Goal: Information Seeking & Learning: Compare options

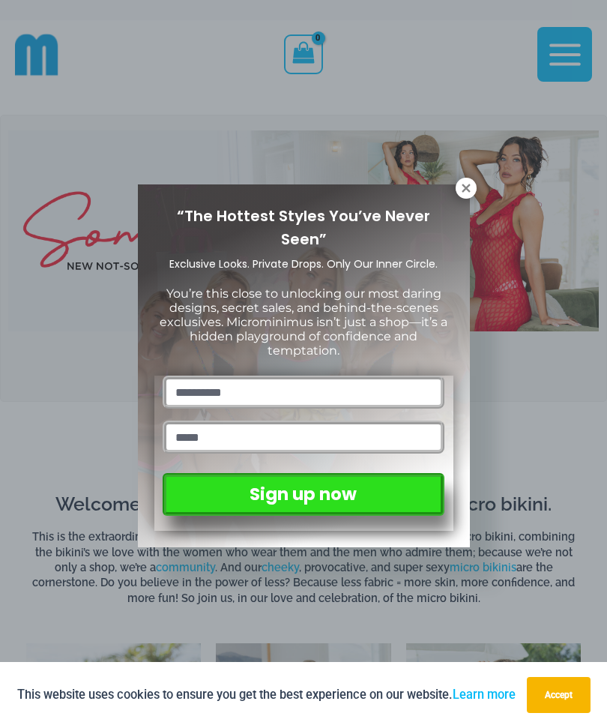
click at [458, 194] on button at bounding box center [466, 188] width 21 height 21
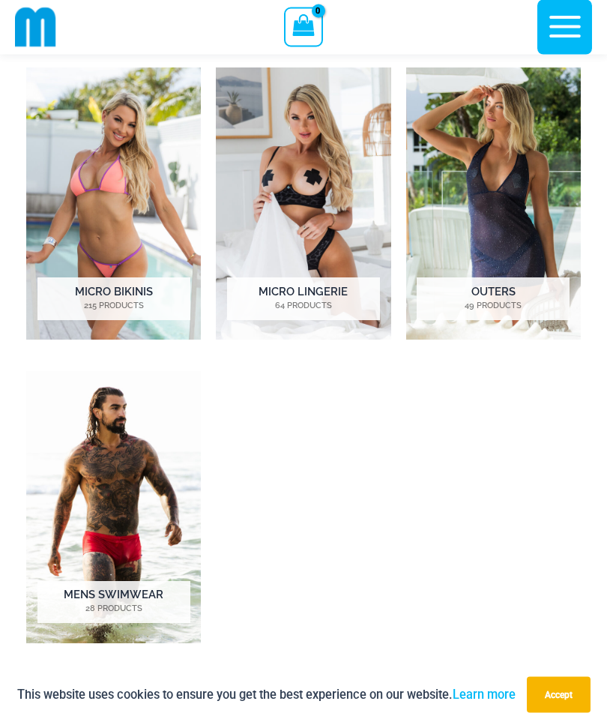
scroll to position [564, 0]
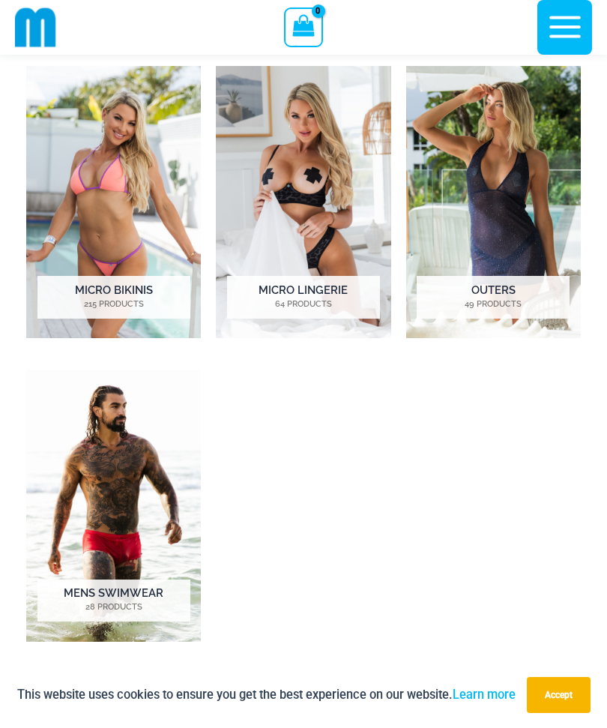
click at [280, 232] on img "Visit product category Micro Lingerie" at bounding box center [303, 202] width 175 height 272
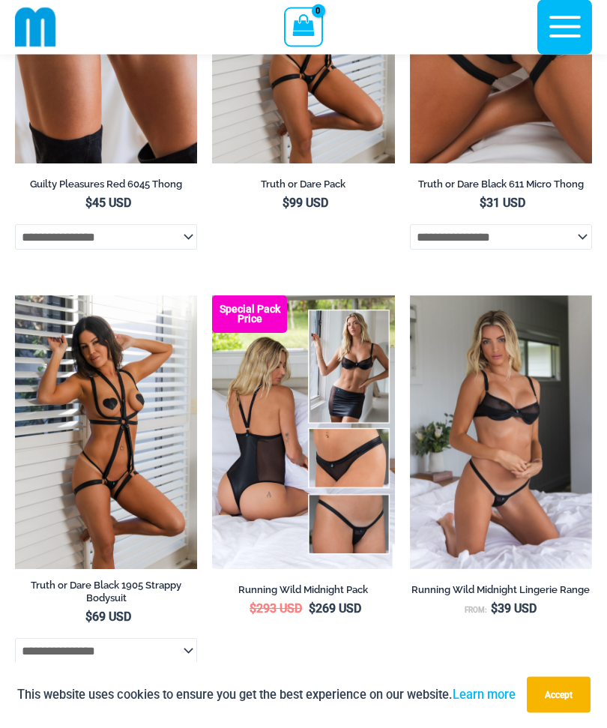
scroll to position [1163, 0]
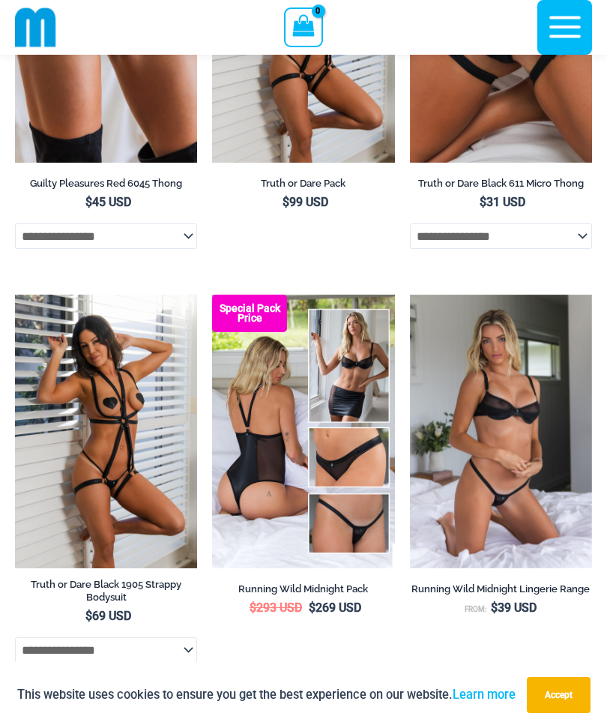
click at [212, 295] on img at bounding box center [212, 295] width 0 height 0
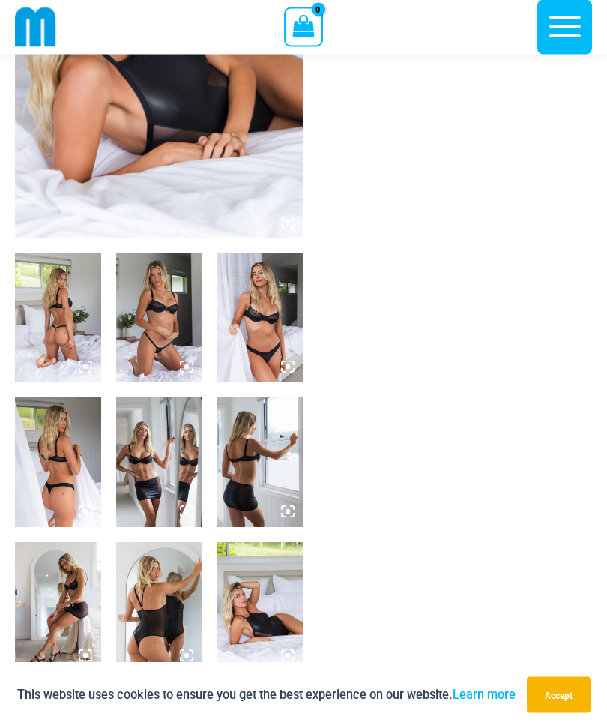
scroll to position [235, 0]
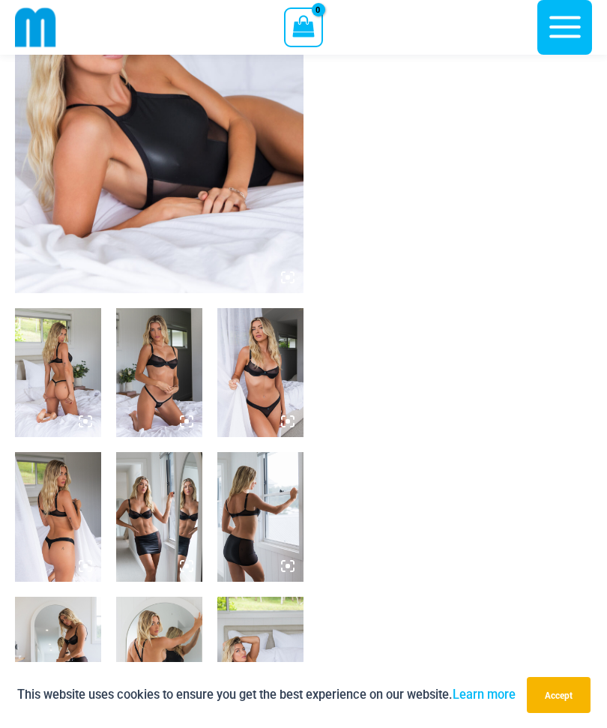
click at [248, 541] on img at bounding box center [260, 516] width 86 height 129
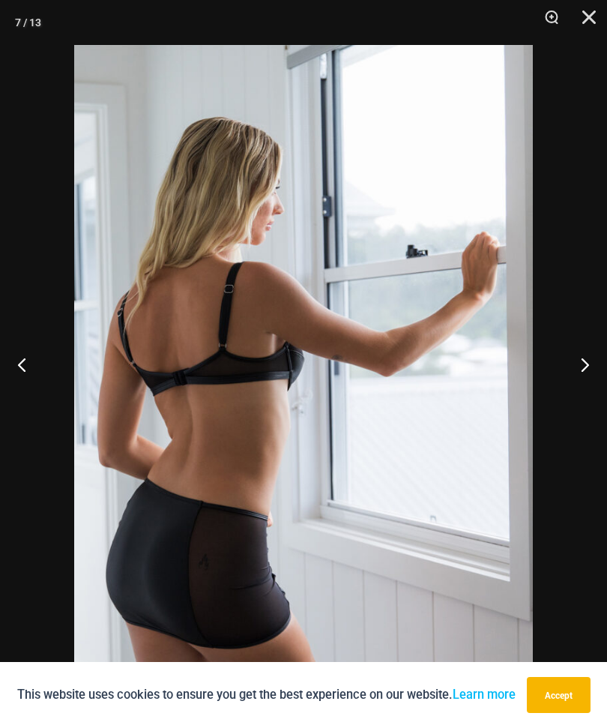
click at [577, 391] on button "Next" at bounding box center [579, 364] width 56 height 75
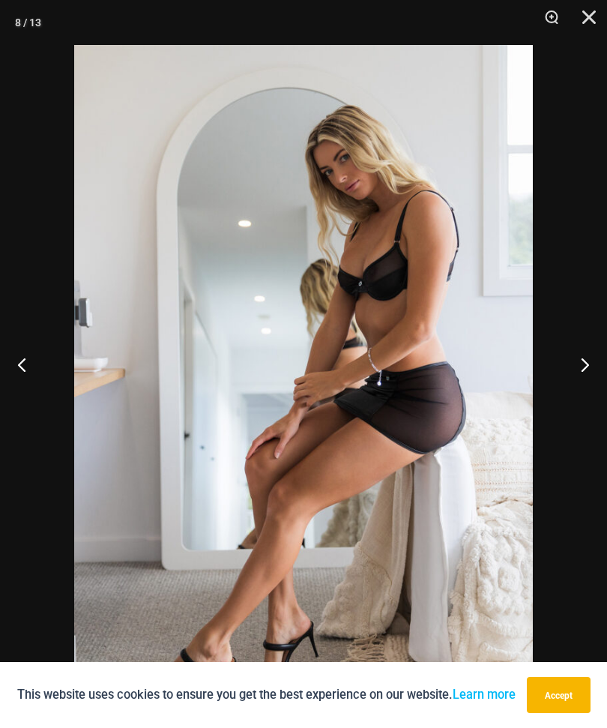
click at [568, 386] on button "Next" at bounding box center [579, 364] width 56 height 75
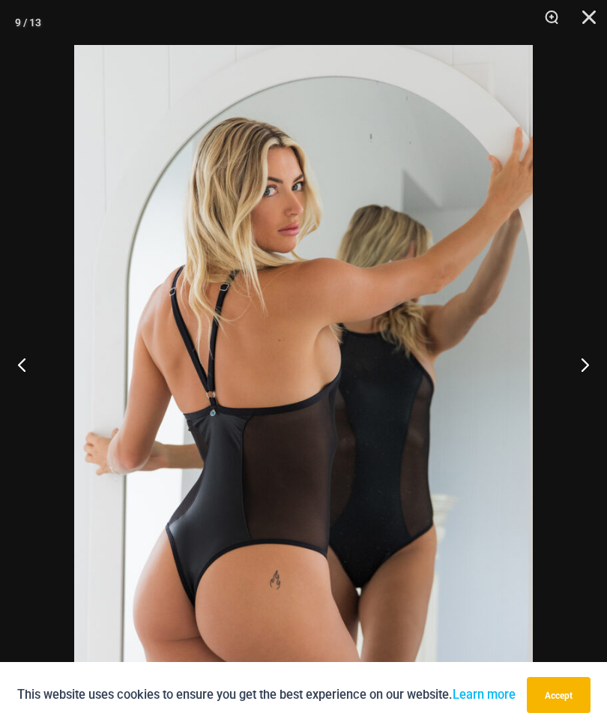
click at [577, 391] on button "Next" at bounding box center [579, 364] width 56 height 75
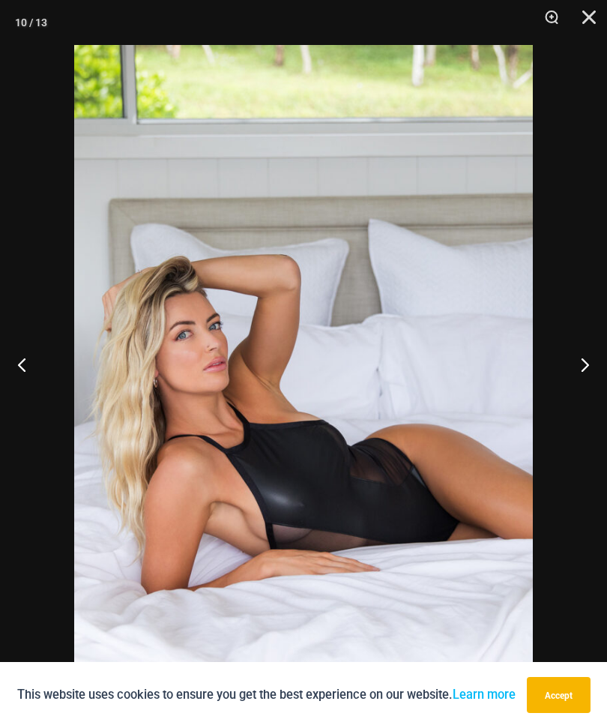
click at [574, 388] on button "Next" at bounding box center [579, 364] width 56 height 75
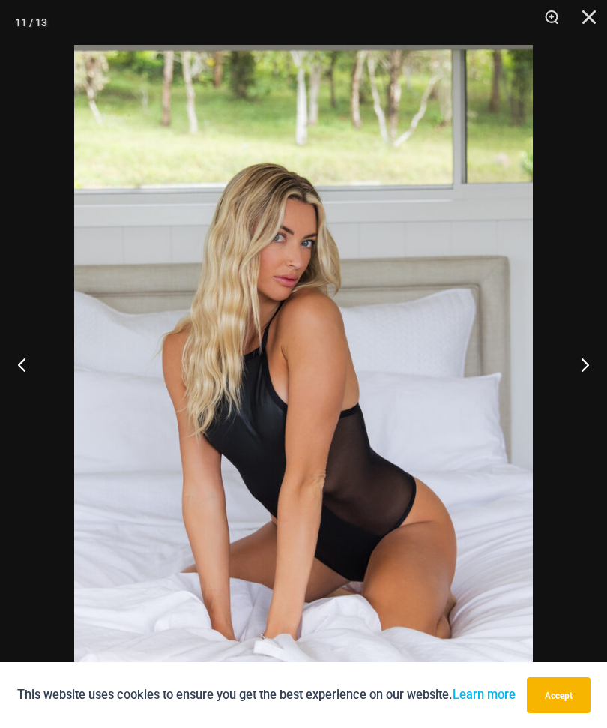
click at [583, 383] on button "Next" at bounding box center [579, 364] width 56 height 75
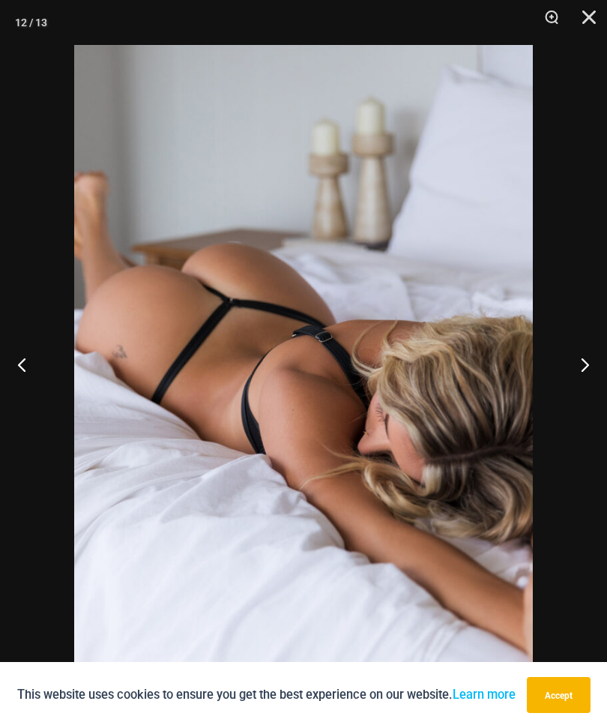
click at [577, 387] on button "Next" at bounding box center [579, 364] width 56 height 75
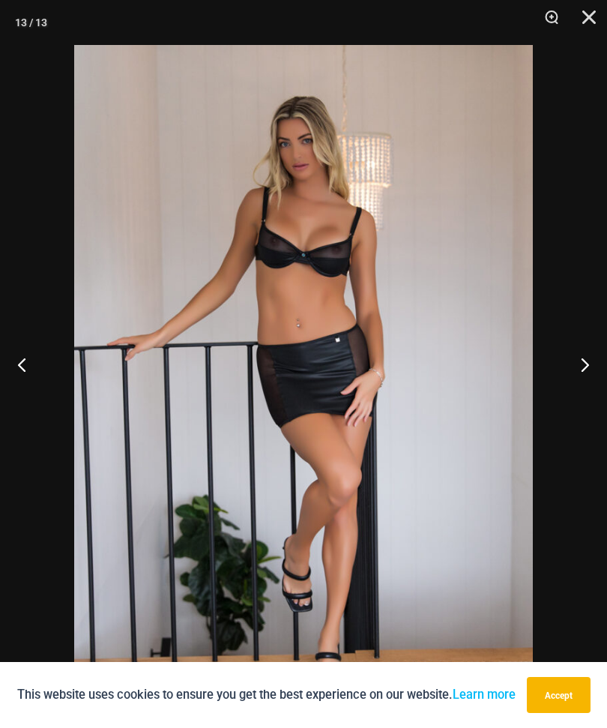
click at [593, 376] on button "Next" at bounding box center [579, 364] width 56 height 75
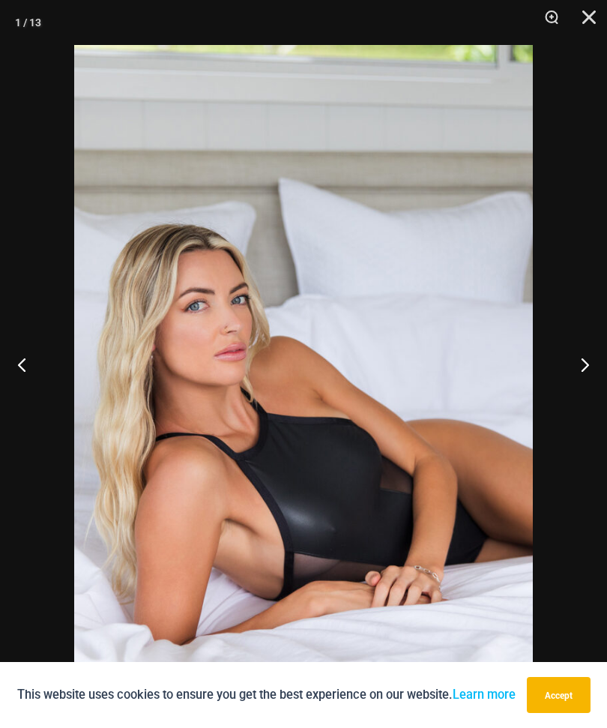
click at [583, 386] on button "Next" at bounding box center [579, 364] width 56 height 75
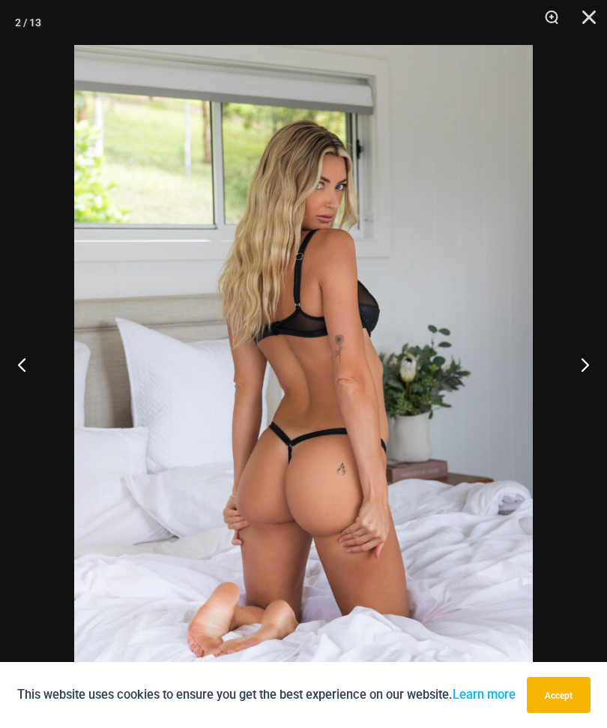
click at [576, 387] on button "Next" at bounding box center [579, 364] width 56 height 75
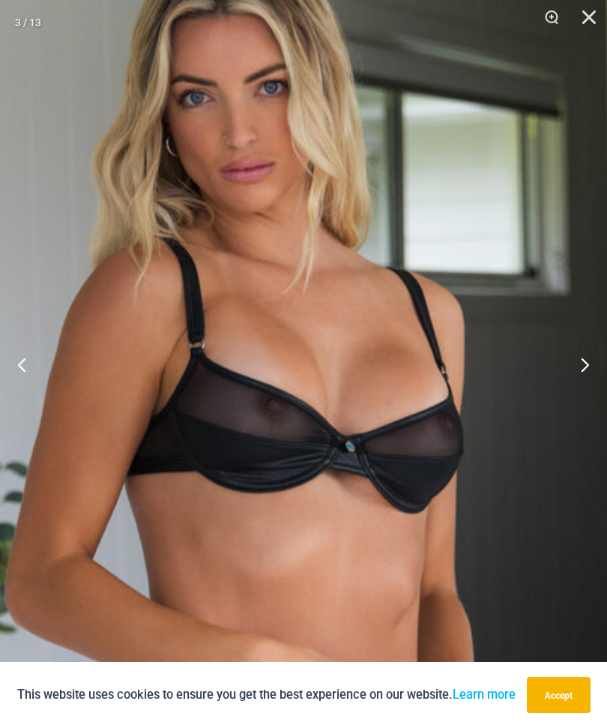
click at [126, 492] on img at bounding box center [267, 551] width 919 height 1377
click at [581, 379] on button "Next" at bounding box center [579, 364] width 56 height 75
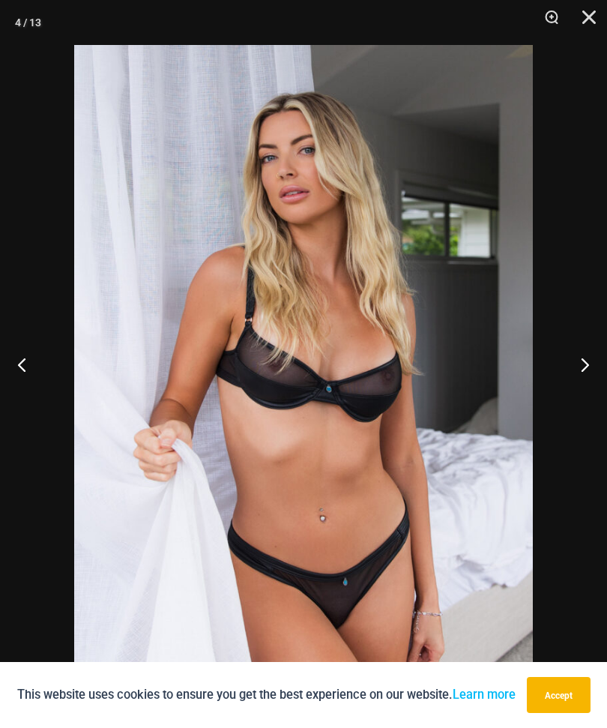
click at [583, 386] on button "Next" at bounding box center [579, 364] width 56 height 75
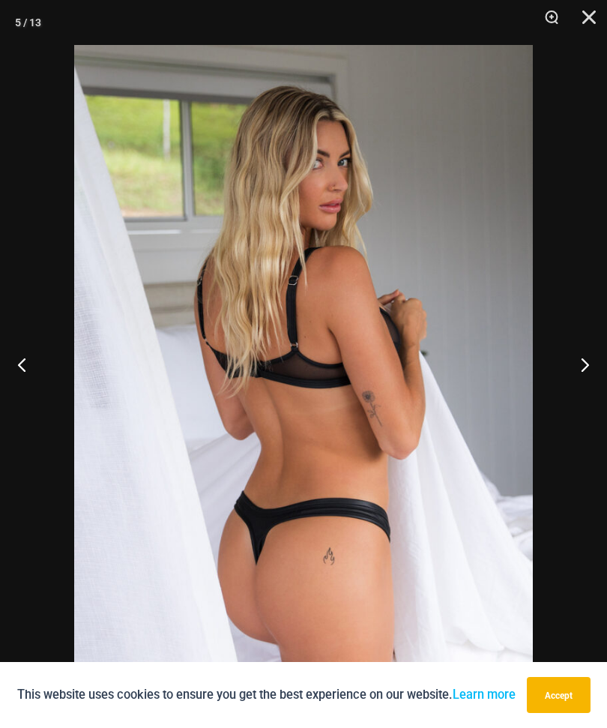
click at [583, 386] on button "Next" at bounding box center [579, 364] width 56 height 75
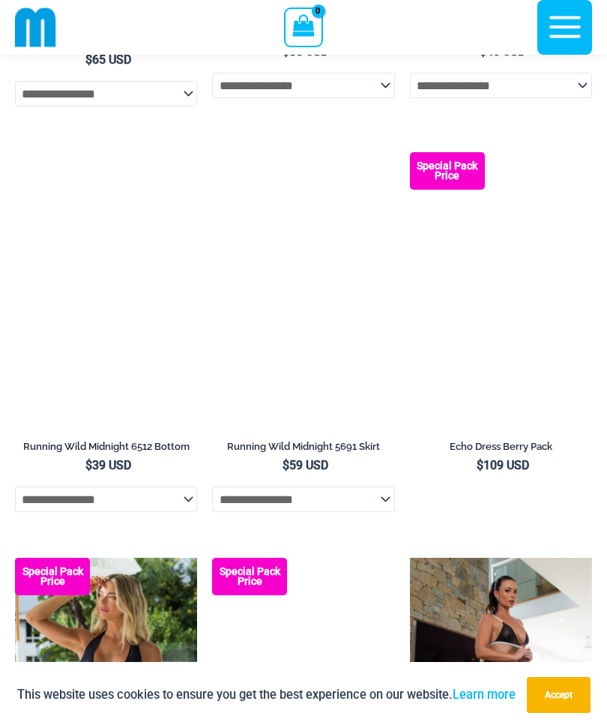
scroll to position [2134, 0]
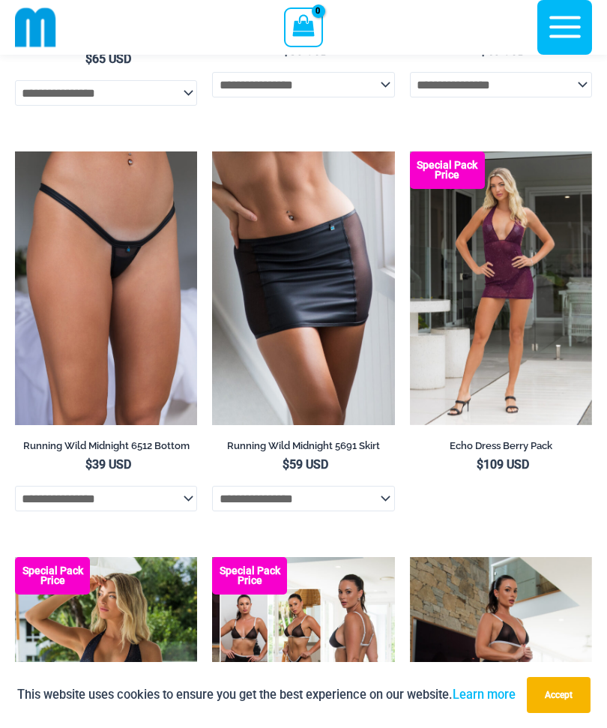
click at [410, 151] on img at bounding box center [410, 151] width 0 height 0
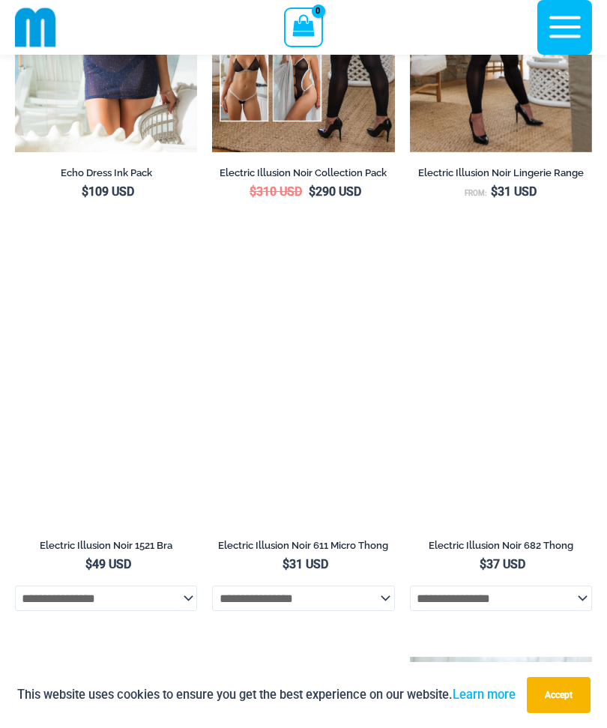
scroll to position [2829, 0]
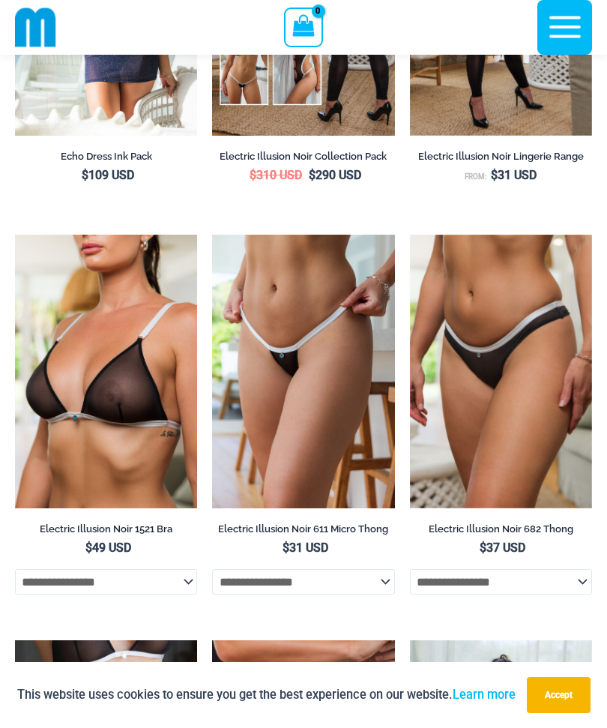
click at [15, 235] on img at bounding box center [15, 235] width 0 height 0
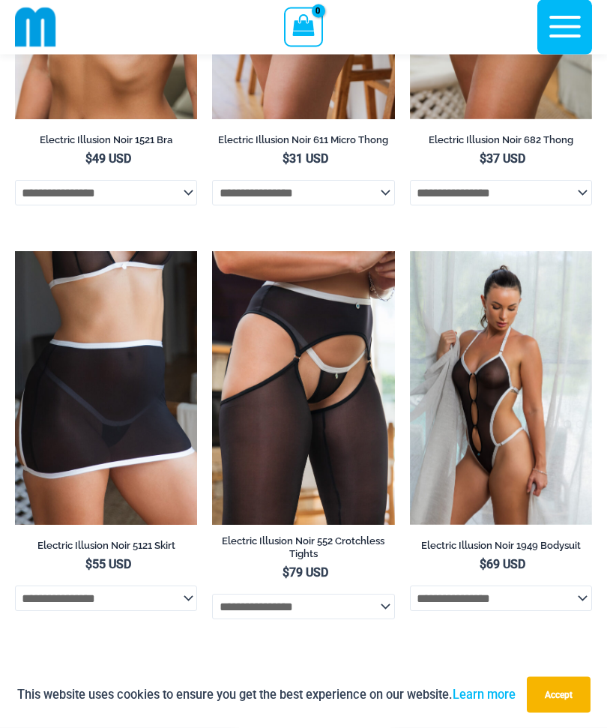
scroll to position [3219, 0]
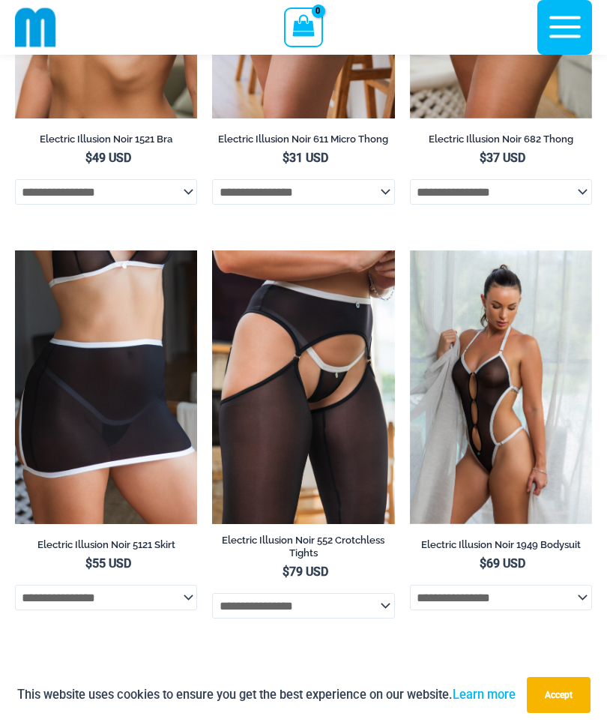
click at [212, 250] on img at bounding box center [212, 250] width 0 height 0
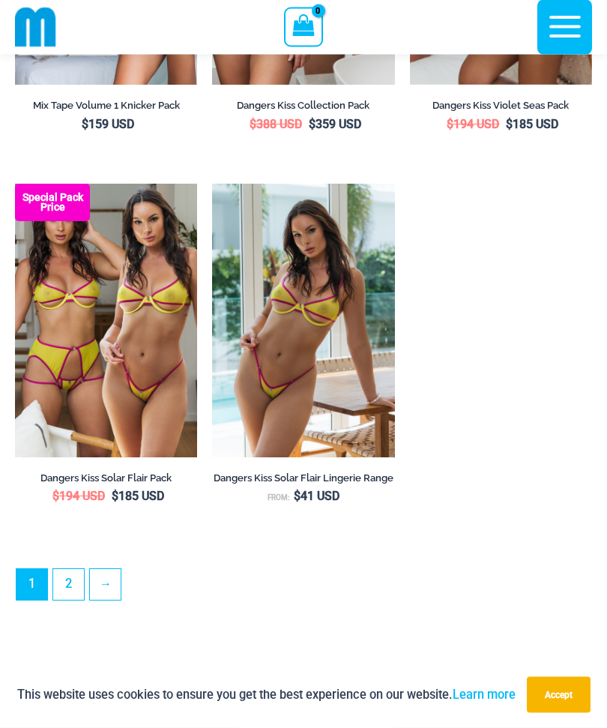
scroll to position [4072, 0]
click at [70, 600] on link "2" at bounding box center [68, 584] width 31 height 31
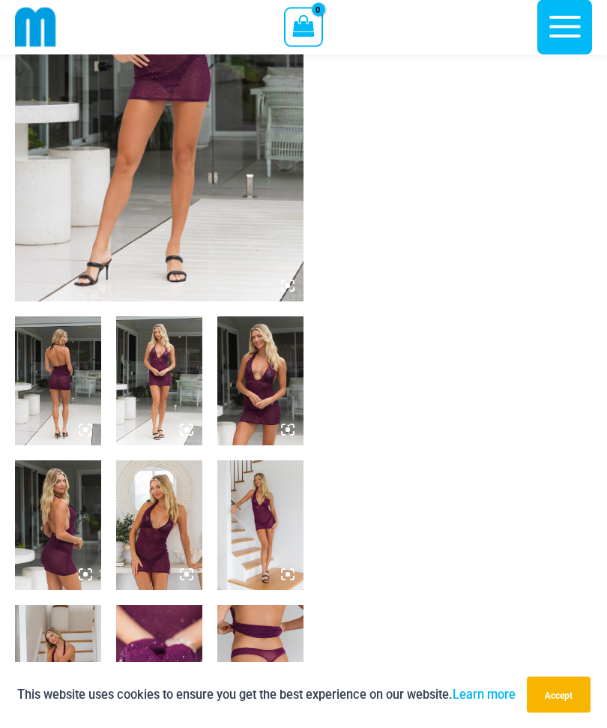
click at [160, 535] on img at bounding box center [159, 525] width 86 height 129
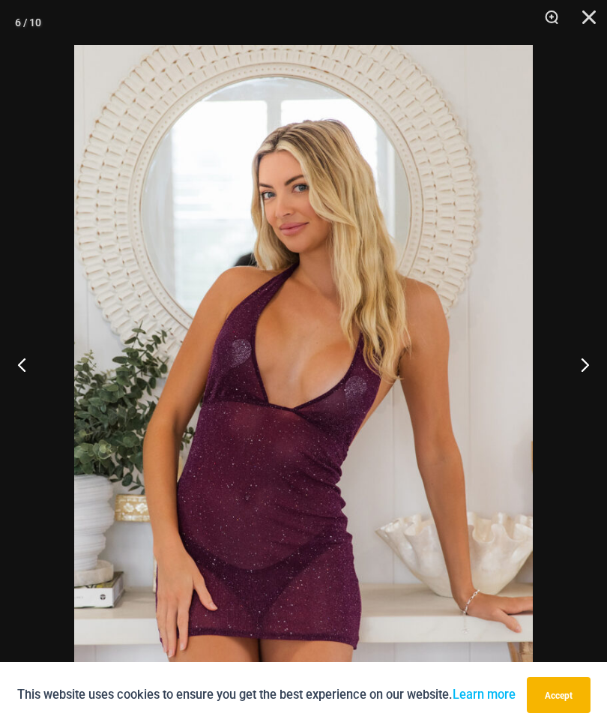
click at [578, 397] on button "Next" at bounding box center [579, 364] width 56 height 75
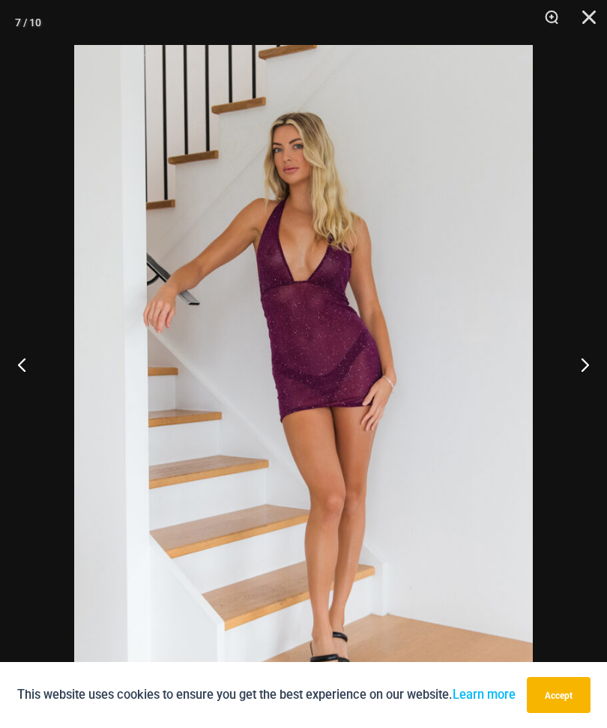
click at [31, 402] on button "Previous" at bounding box center [28, 364] width 56 height 75
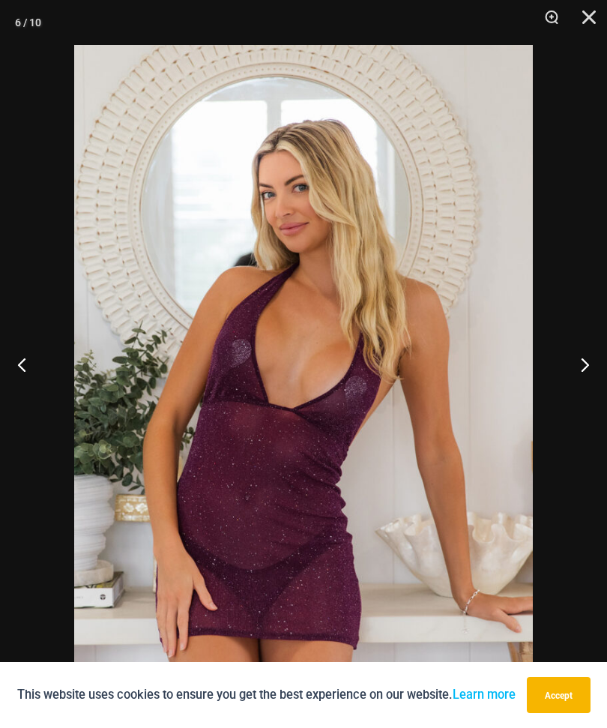
click at [573, 400] on button "Next" at bounding box center [579, 364] width 56 height 75
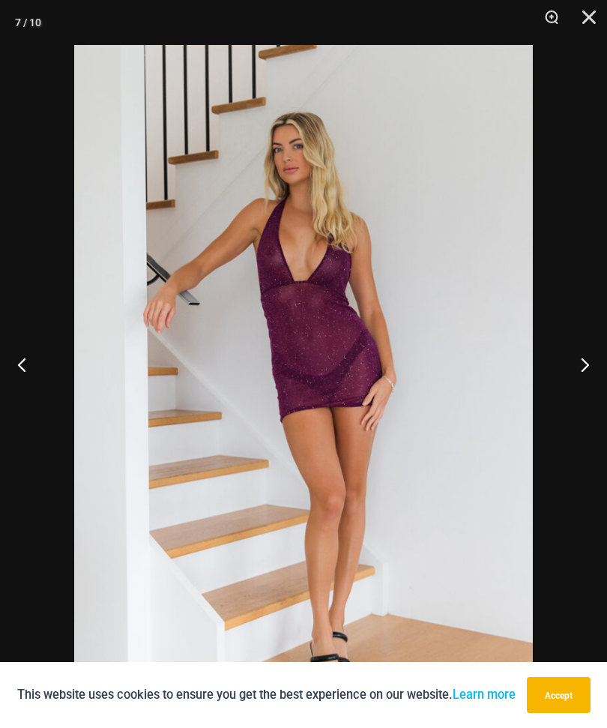
click at [578, 395] on button "Next" at bounding box center [579, 364] width 56 height 75
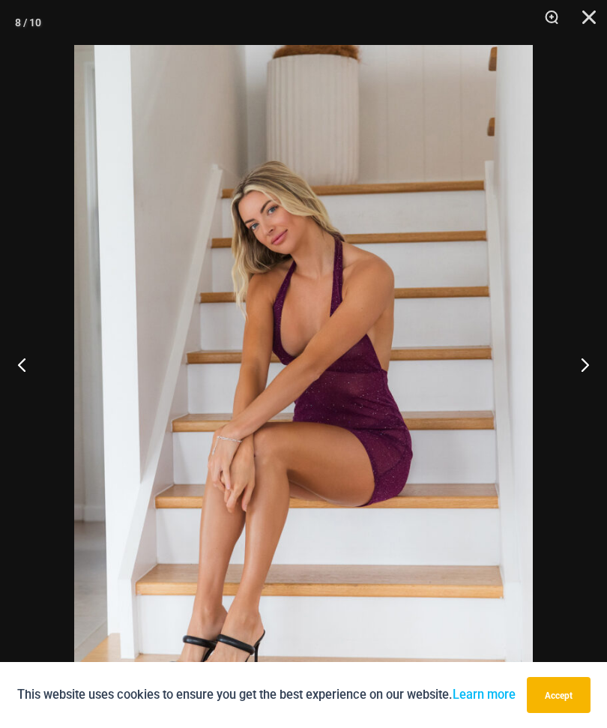
click at [583, 391] on button "Next" at bounding box center [579, 364] width 56 height 75
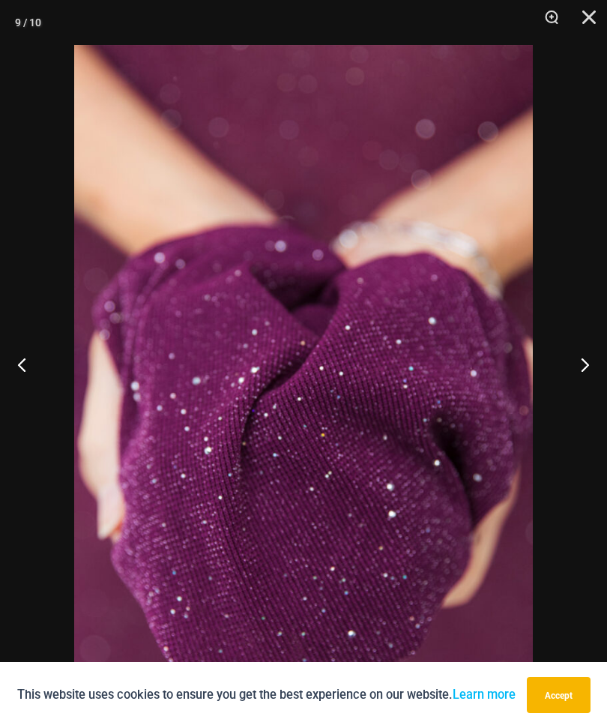
click at [580, 394] on button "Next" at bounding box center [579, 364] width 56 height 75
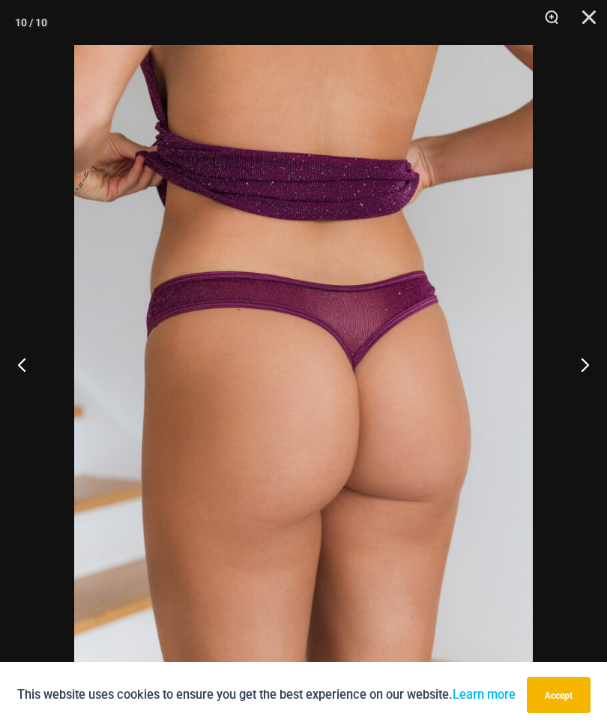
click at [579, 394] on button "Next" at bounding box center [579, 364] width 56 height 75
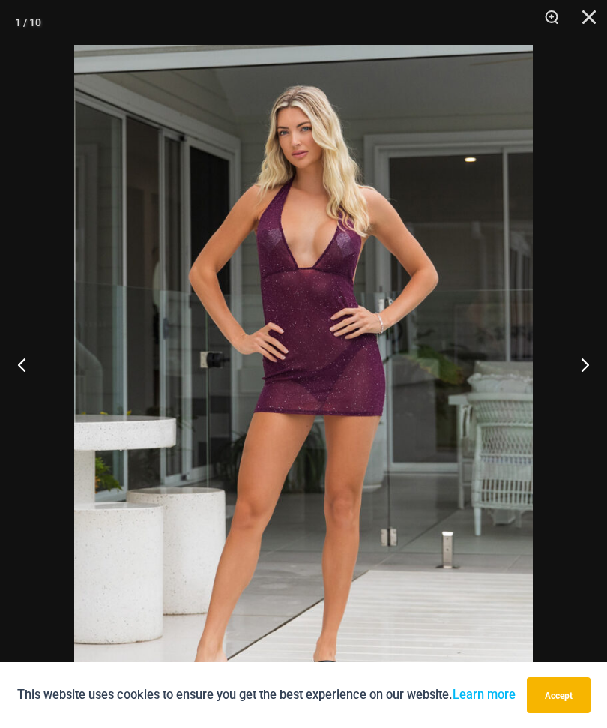
click at [584, 392] on button "Next" at bounding box center [579, 364] width 56 height 75
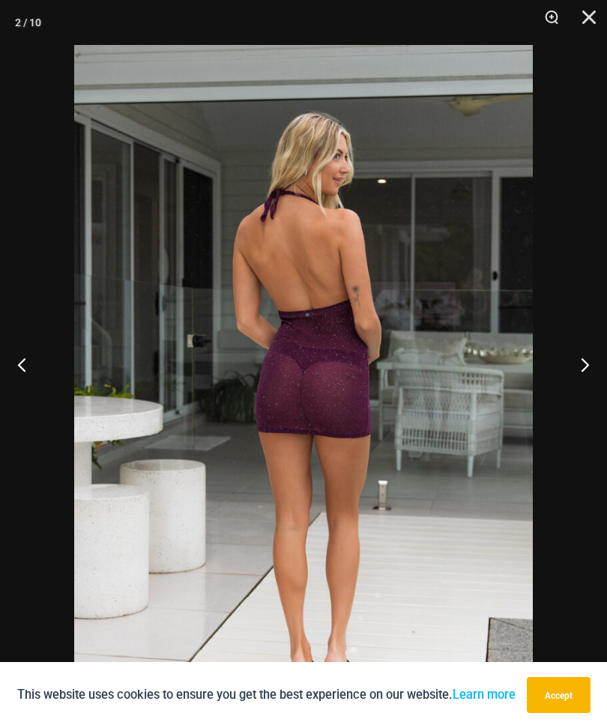
click at [582, 390] on button "Next" at bounding box center [579, 364] width 56 height 75
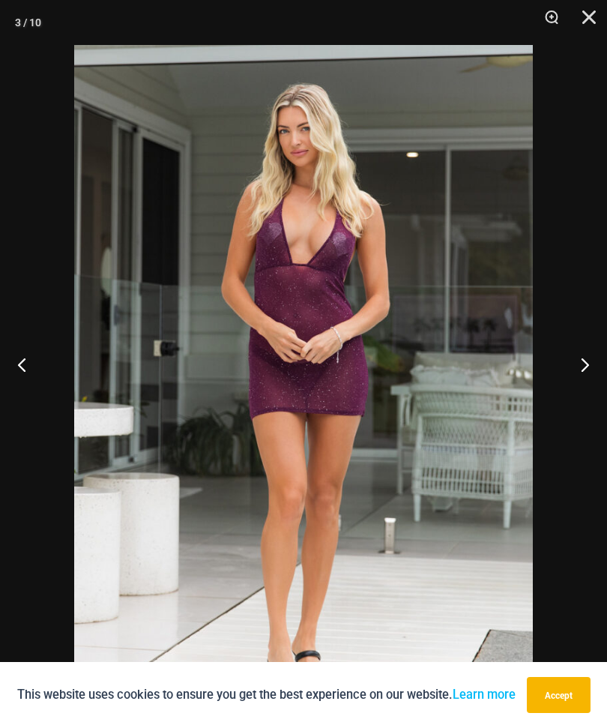
click at [587, 388] on button "Next" at bounding box center [579, 364] width 56 height 75
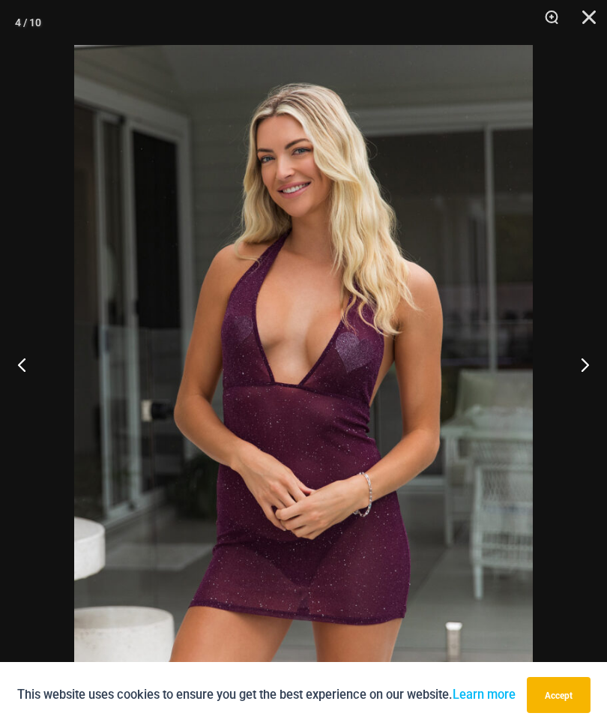
click at [577, 391] on button "Next" at bounding box center [579, 364] width 56 height 75
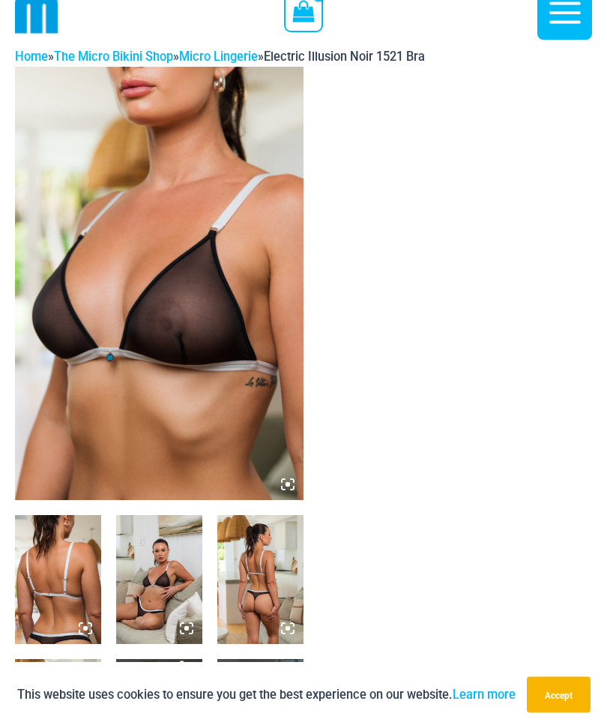
click at [160, 563] on img at bounding box center [159, 580] width 86 height 129
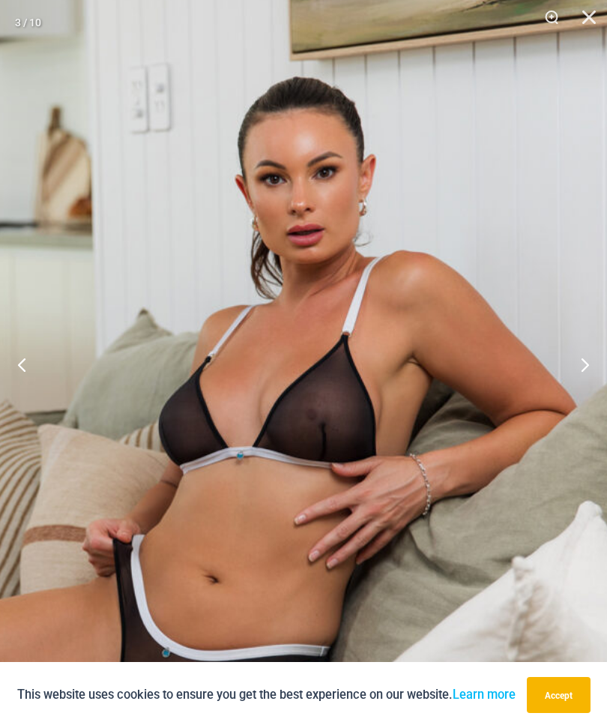
click at [580, 382] on button "Next" at bounding box center [579, 364] width 56 height 75
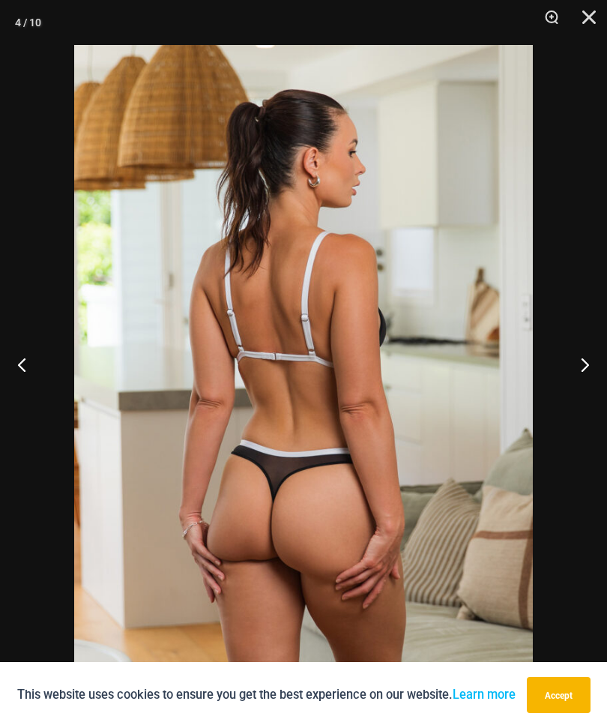
click at [582, 387] on button "Next" at bounding box center [579, 364] width 56 height 75
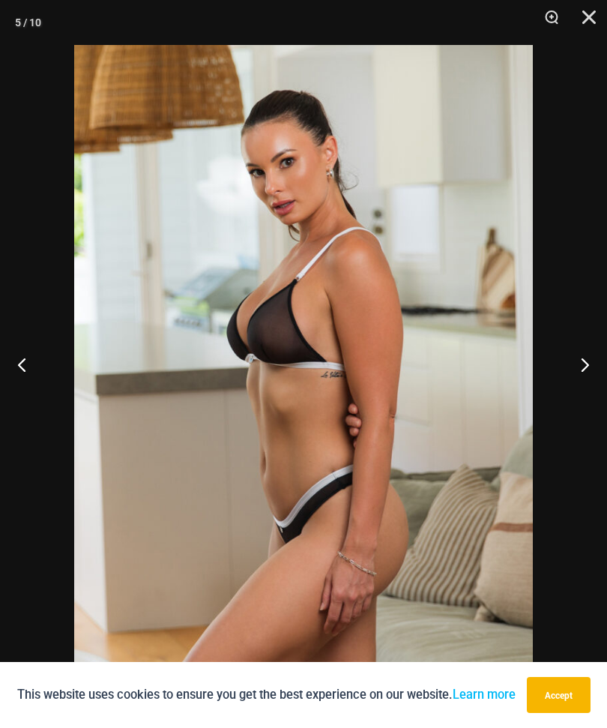
click at [581, 387] on button "Next" at bounding box center [579, 364] width 56 height 75
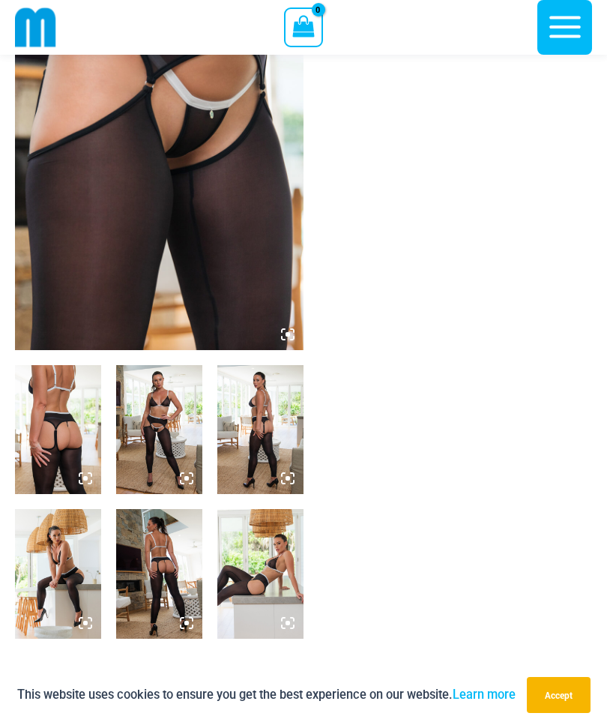
scroll to position [186, 0]
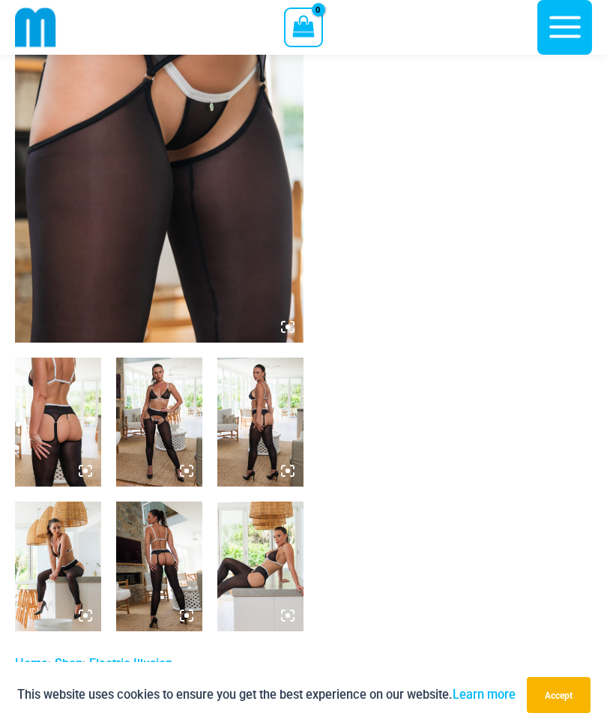
click at [167, 568] on img at bounding box center [159, 566] width 86 height 129
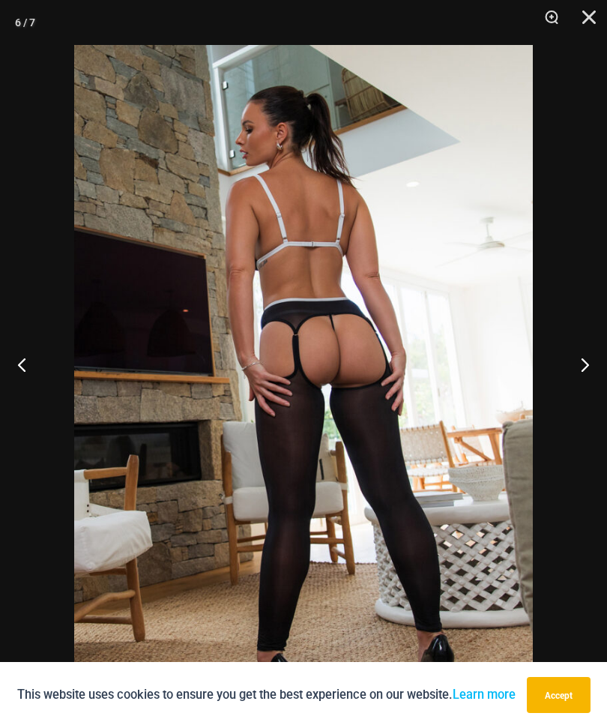
click at [580, 393] on button "Next" at bounding box center [579, 364] width 56 height 75
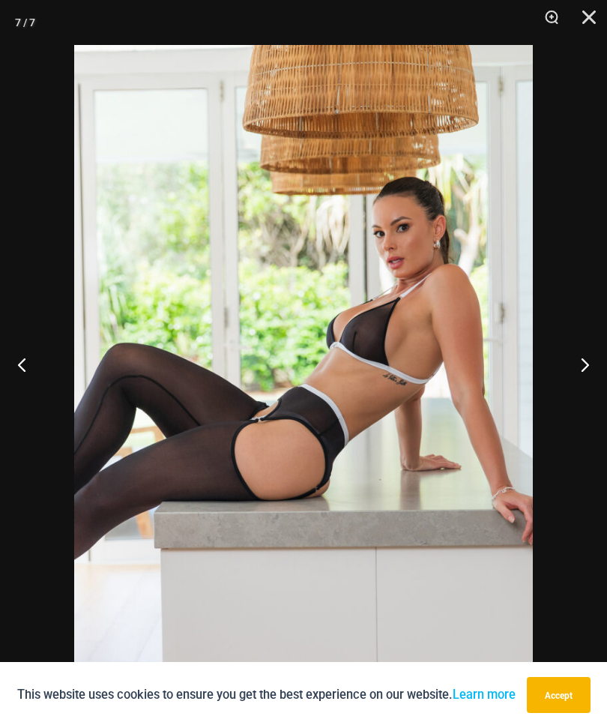
click at [579, 397] on button "Next" at bounding box center [579, 364] width 56 height 75
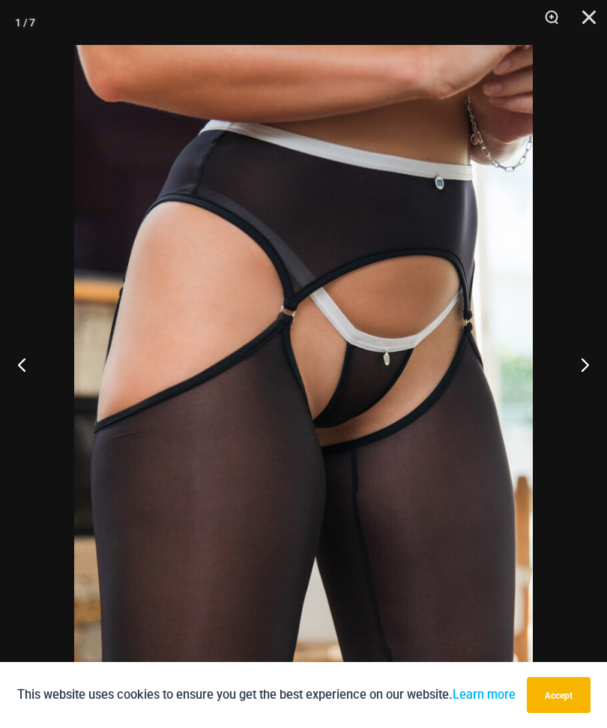
click at [579, 394] on button "Next" at bounding box center [579, 364] width 56 height 75
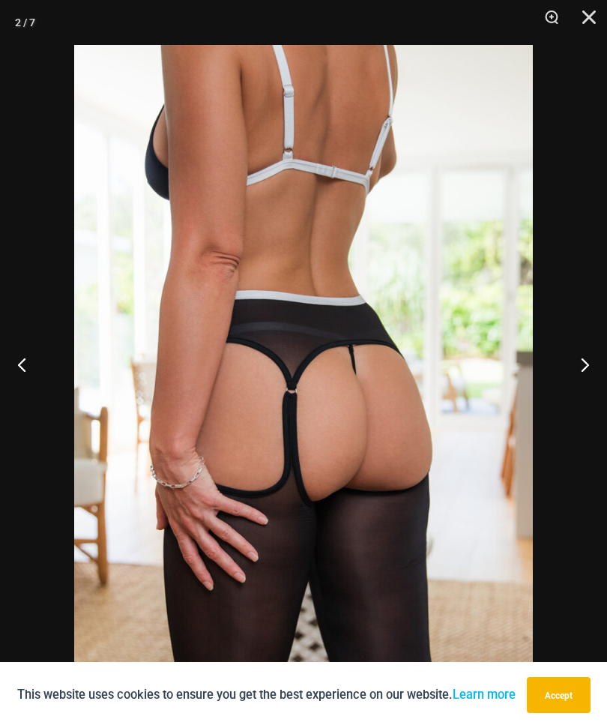
click at [577, 389] on button "Next" at bounding box center [579, 364] width 56 height 75
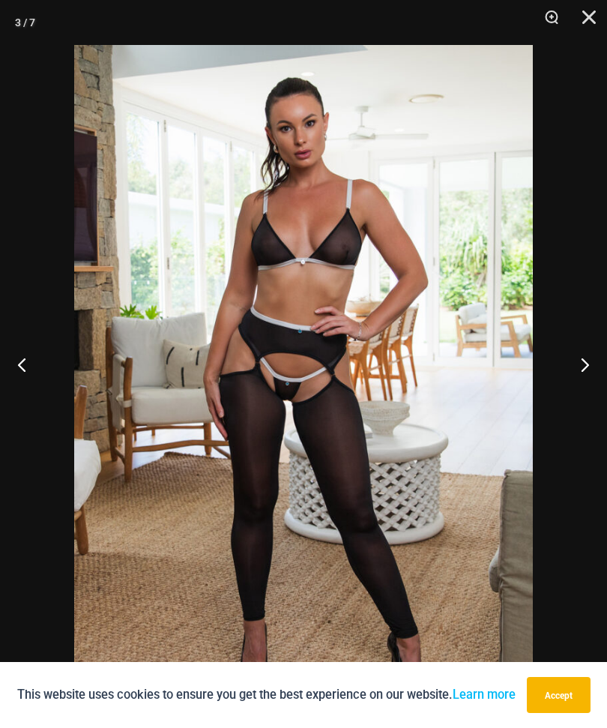
click at [38, 397] on button "Previous" at bounding box center [28, 364] width 56 height 75
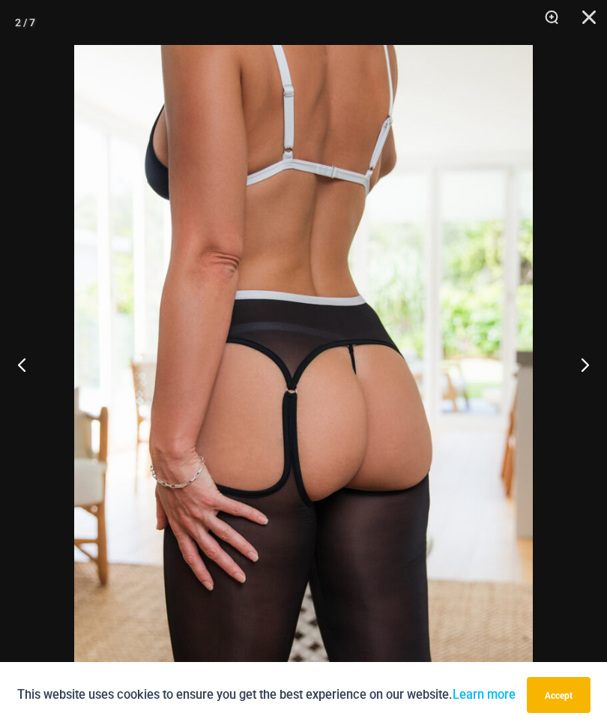
click at [571, 395] on button "Next" at bounding box center [579, 364] width 56 height 75
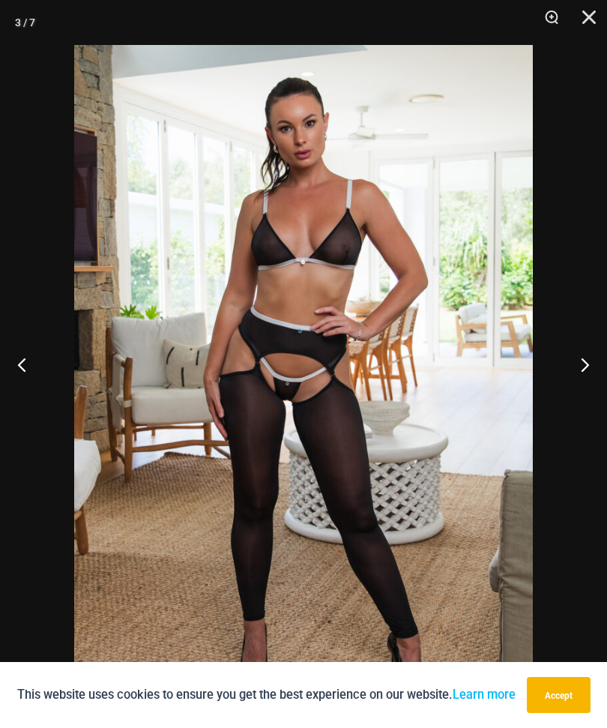
click at [571, 393] on button "Next" at bounding box center [579, 364] width 56 height 75
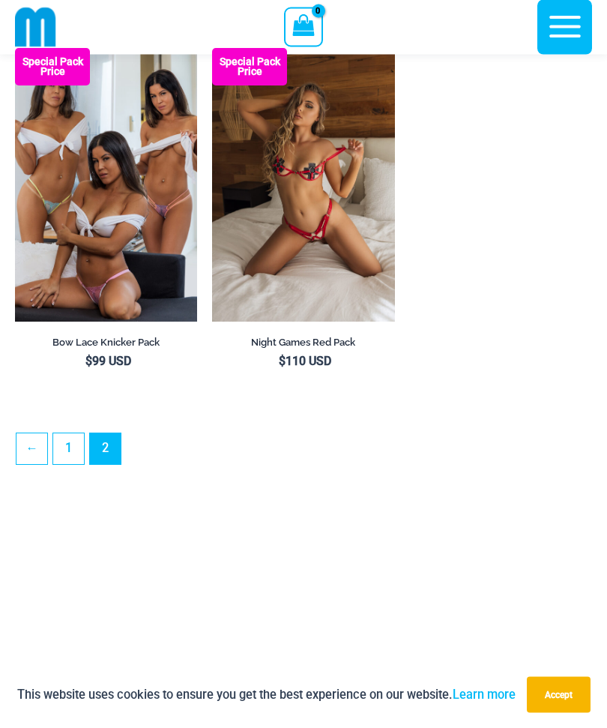
scroll to position [4217, 0]
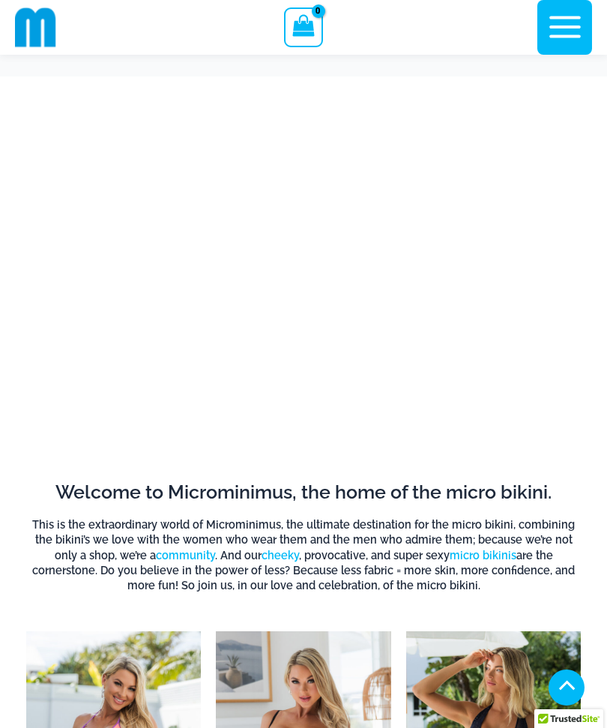
scroll to position [615, 0]
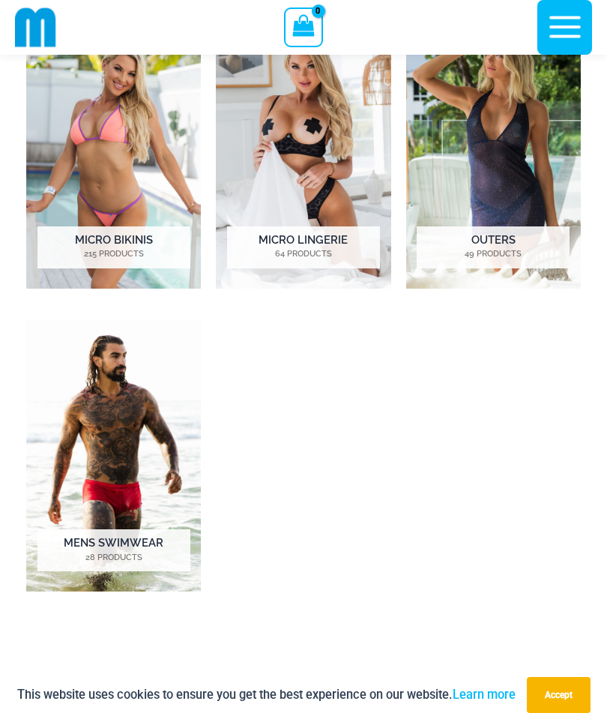
click at [106, 245] on h2 "Micro Bikinis 215 Products" at bounding box center [113, 247] width 153 height 42
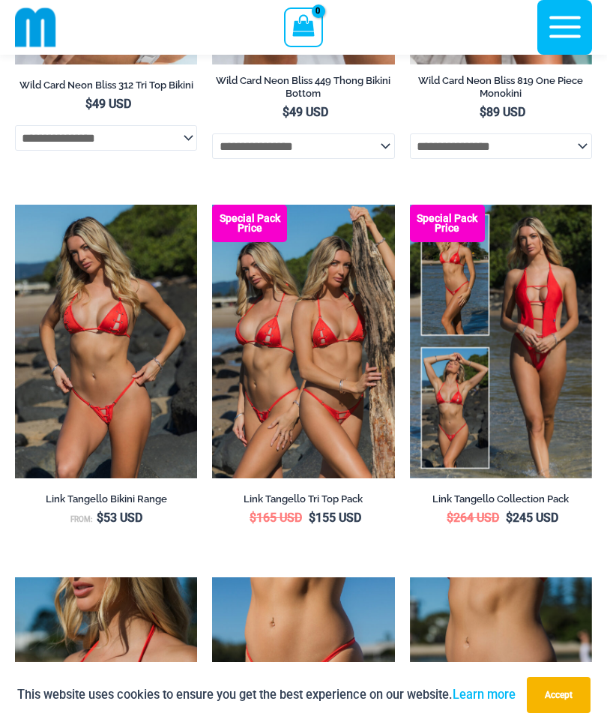
scroll to position [3615, 0]
